Goal: Connect with others: Connect with others

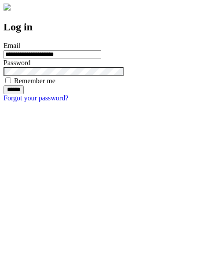
type input "**********"
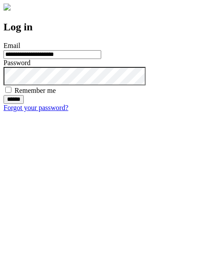
click at [24, 104] on input "******" at bounding box center [14, 99] width 20 height 9
